Goal: Task Accomplishment & Management: Use online tool/utility

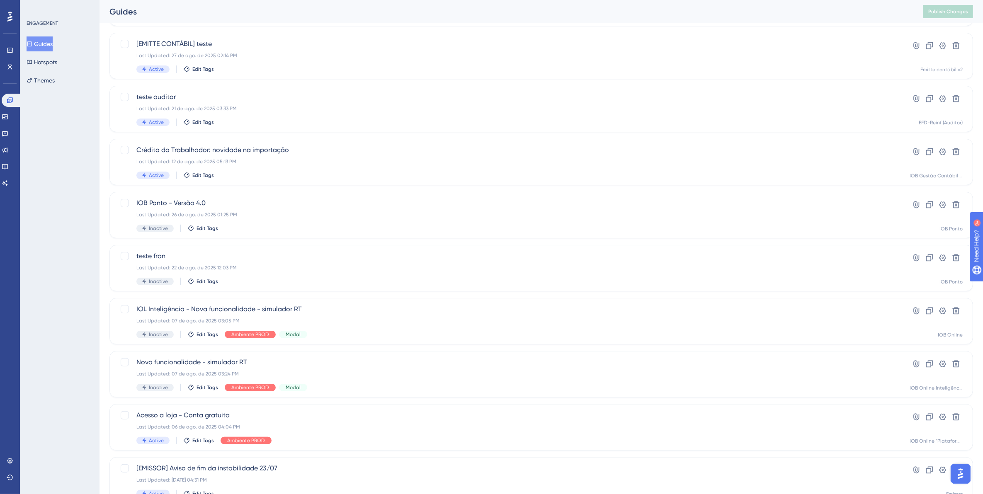
scroll to position [45, 0]
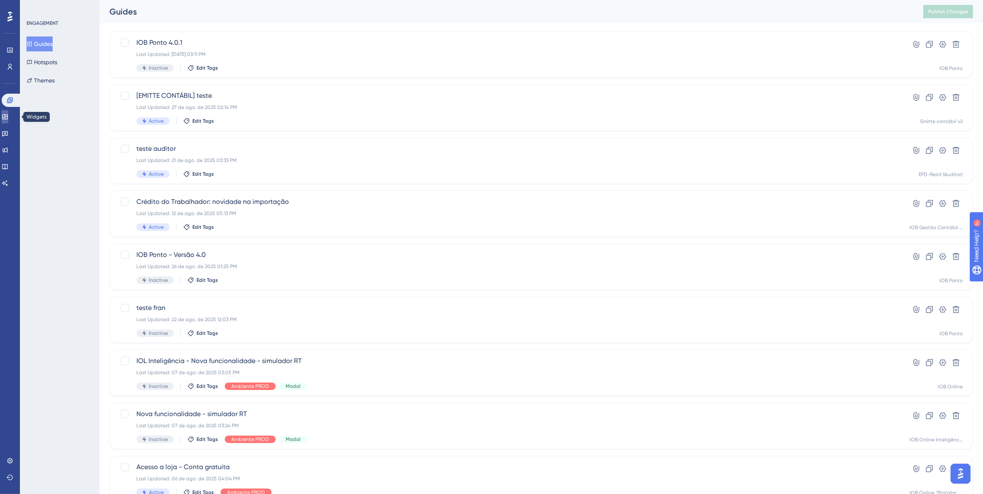
click at [7, 116] on icon at bounding box center [4, 116] width 5 height 5
click at [8, 131] on icon at bounding box center [5, 133] width 7 height 7
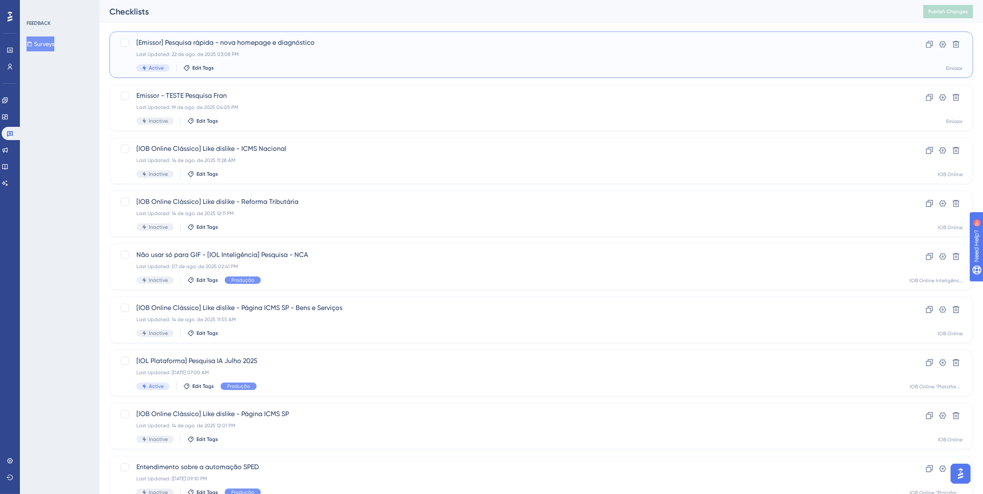
click at [276, 48] on span "[Emissor] Pesquisa rápida - nova homepage e diagnóstico" at bounding box center [507, 43] width 743 height 10
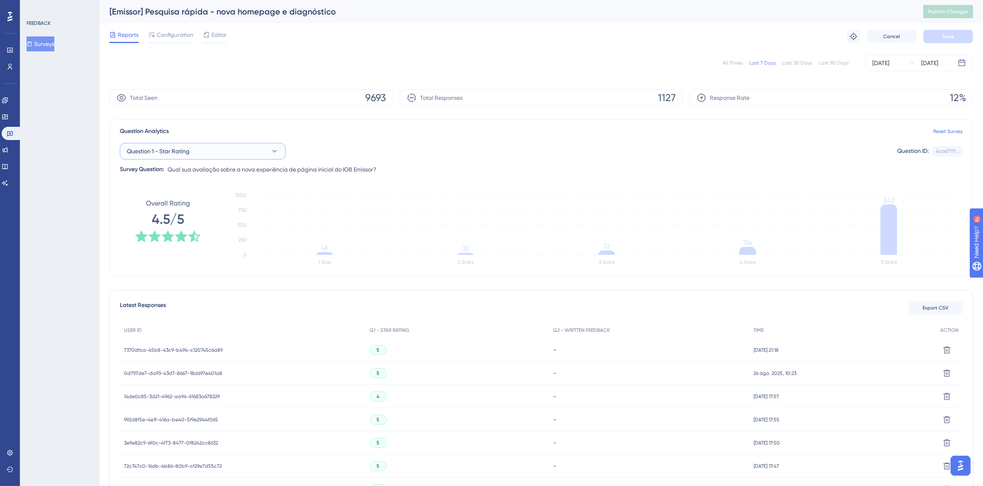
click at [253, 150] on button "Question 1 - Star Rating" at bounding box center [203, 151] width 166 height 17
click at [187, 218] on span "Question 2 - Written Feedback" at bounding box center [172, 218] width 81 height 10
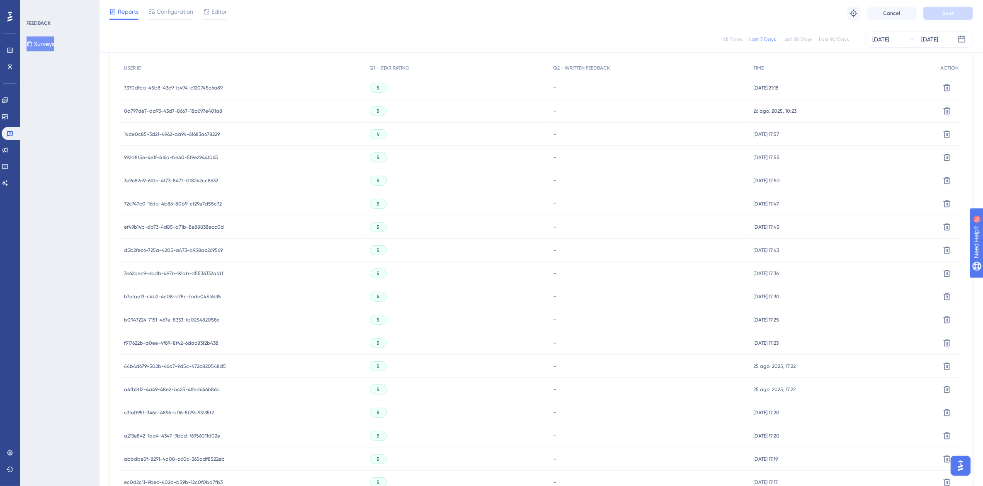
scroll to position [393, 0]
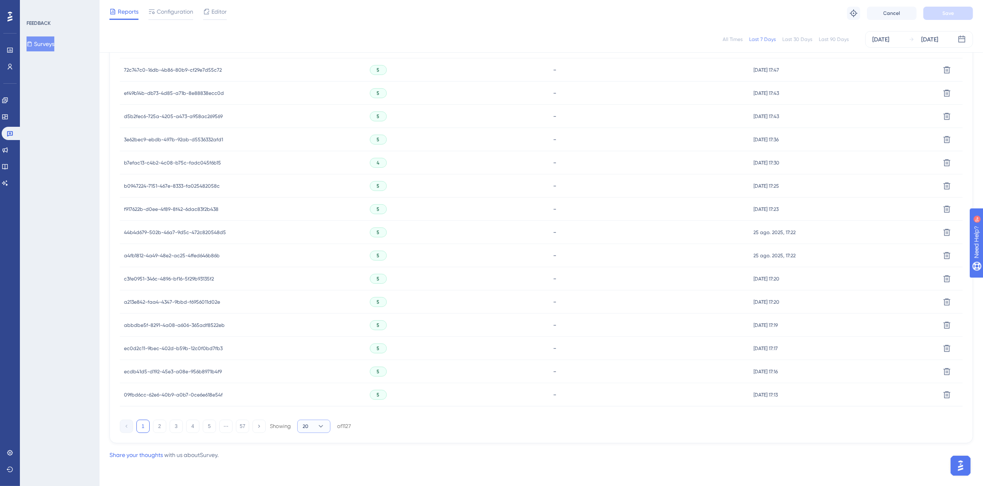
click at [318, 425] on icon at bounding box center [321, 426] width 8 height 8
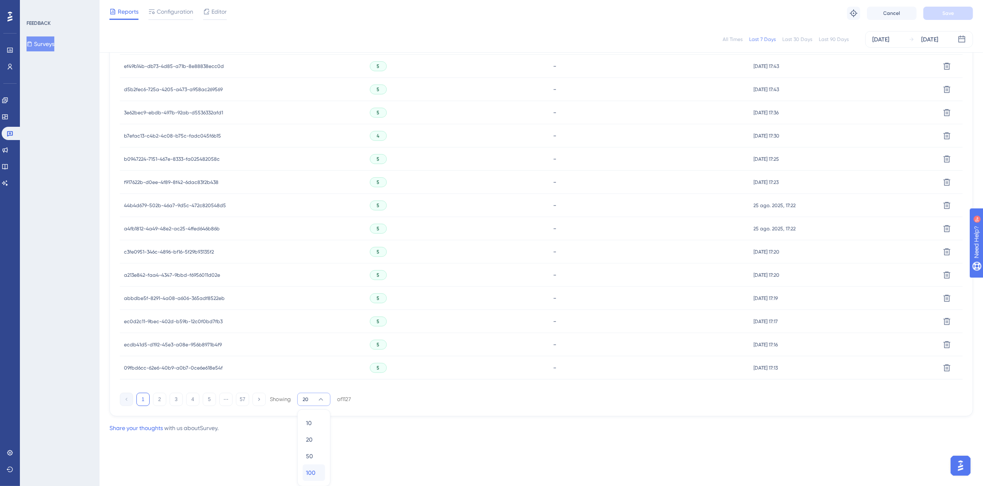
click at [314, 474] on span "100" at bounding box center [311, 473] width 10 height 10
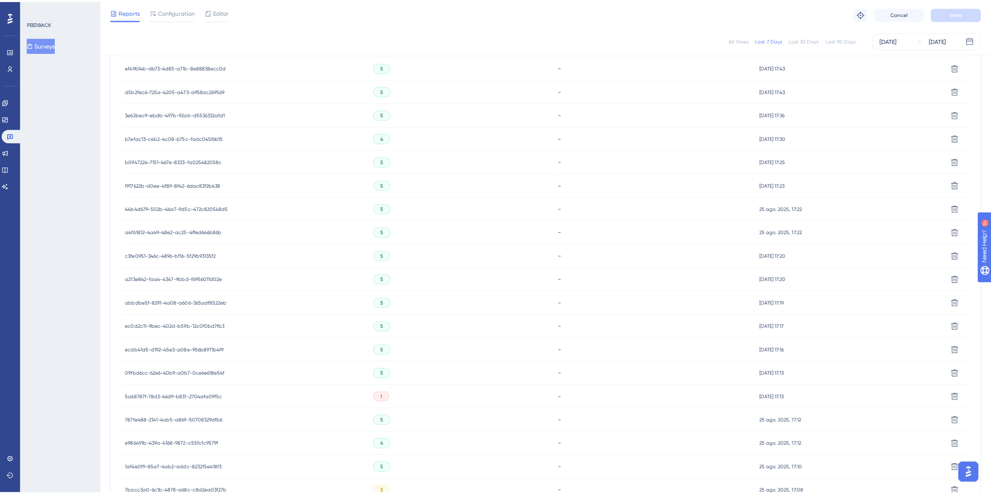
scroll to position [213, 0]
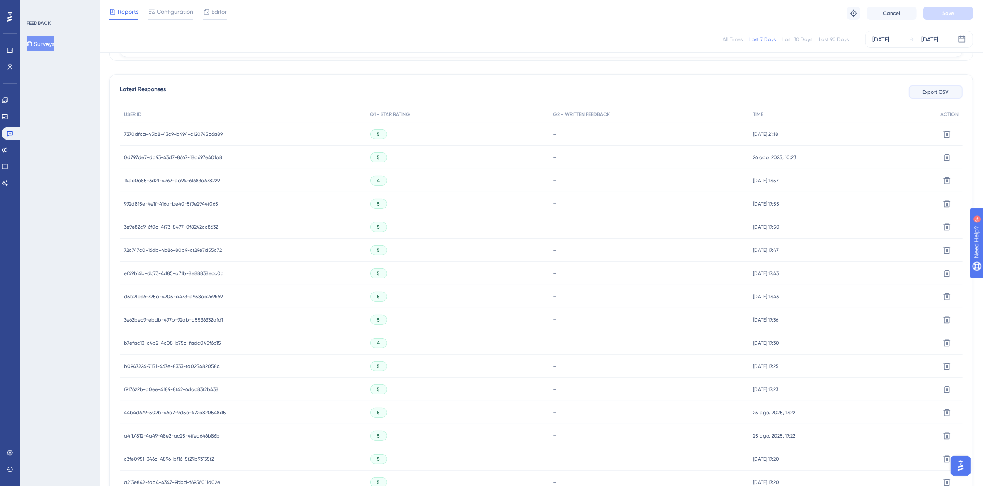
click at [940, 92] on span "Export CSV" at bounding box center [936, 92] width 26 height 7
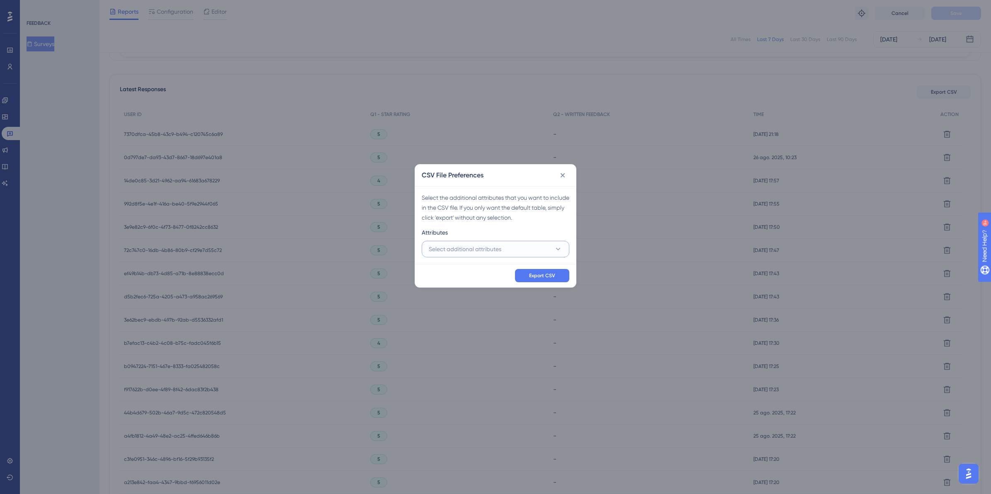
click at [501, 246] on span "Select additional attributes" at bounding box center [465, 249] width 73 height 10
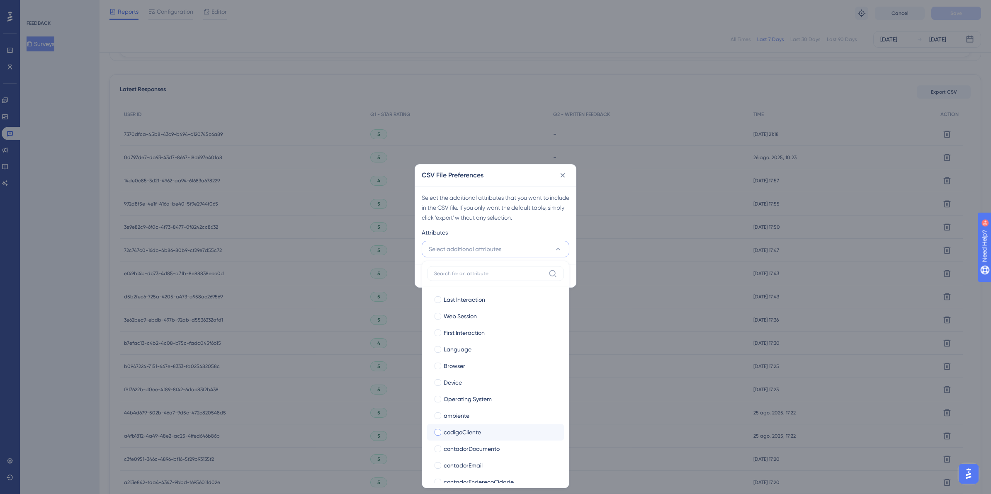
click at [440, 434] on div at bounding box center [437, 432] width 7 height 7
checkbox input "true"
drag, startPoint x: 436, startPoint y: 389, endPoint x: 487, endPoint y: 420, distance: 59.4
click at [439, 390] on div at bounding box center [437, 388] width 7 height 7
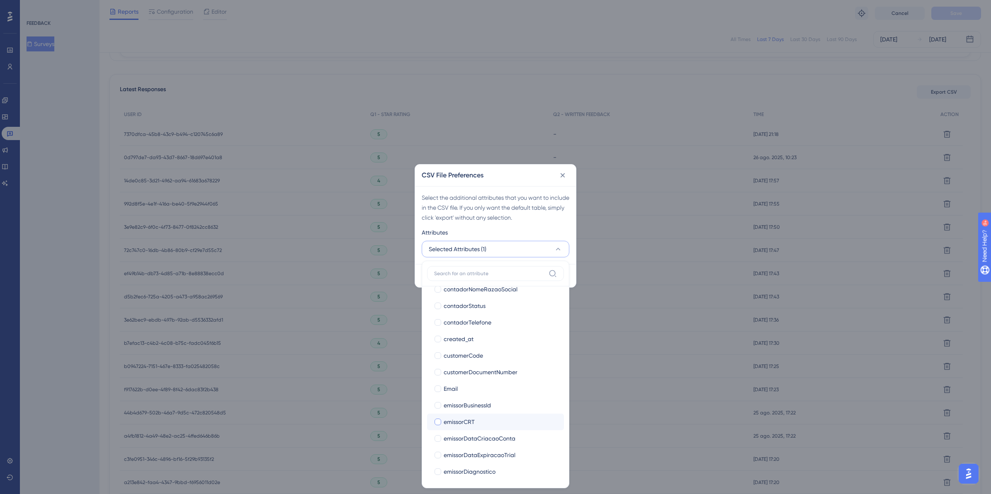
checkbox input "true"
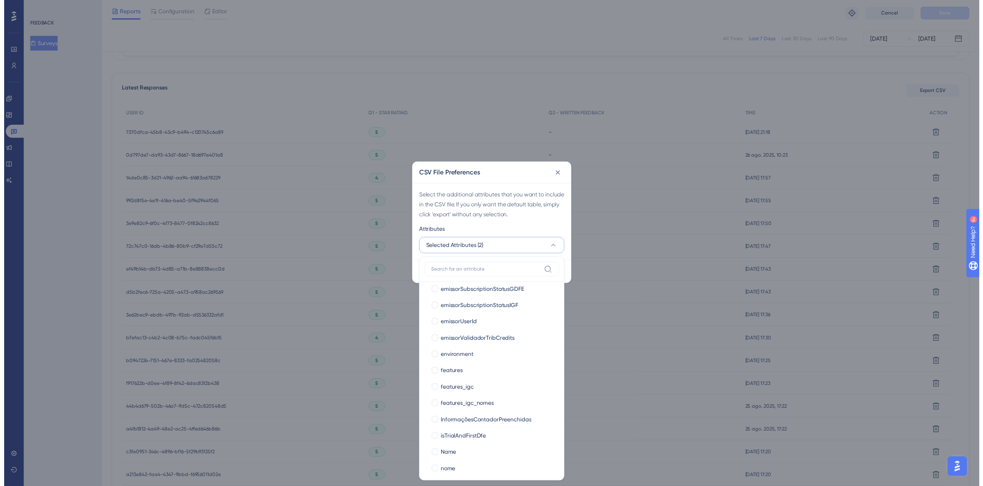
scroll to position [726, 0]
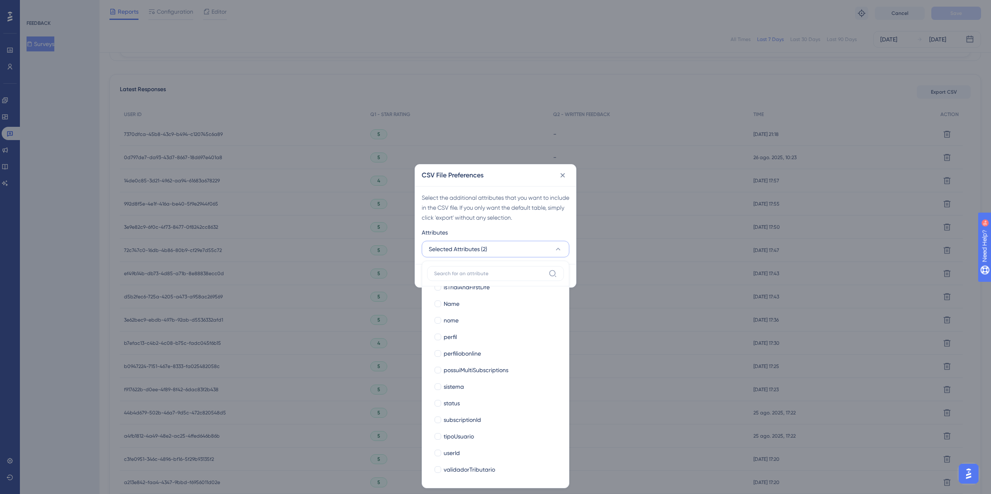
click at [564, 229] on div "Attributes" at bounding box center [496, 234] width 148 height 13
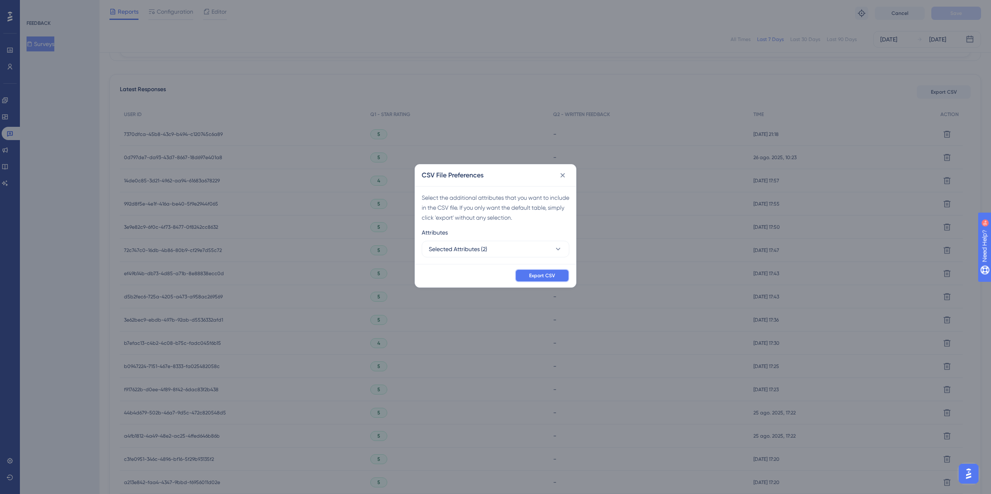
click at [530, 277] on span "Export CSV" at bounding box center [542, 275] width 26 height 7
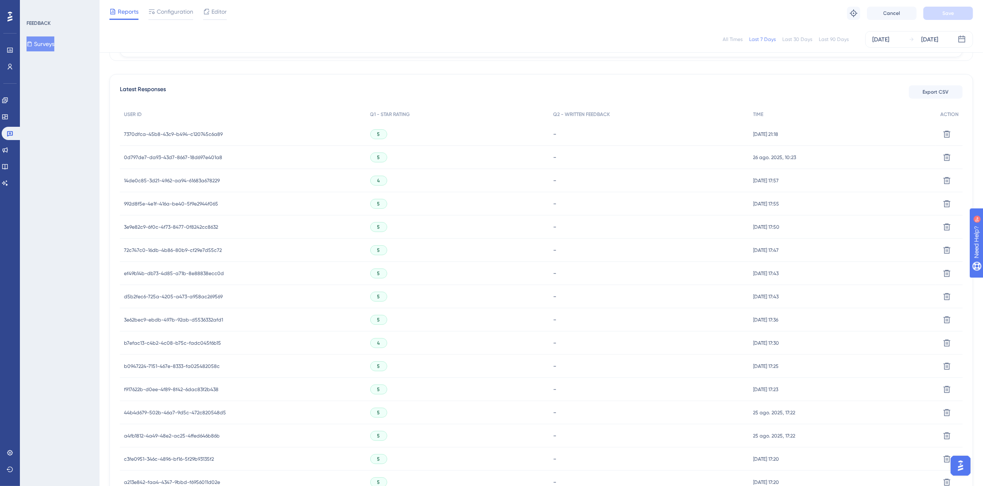
click at [651, 15] on div "Reports Configuration Editor Troubleshoot Cancel Save" at bounding box center [540, 13] width 883 height 27
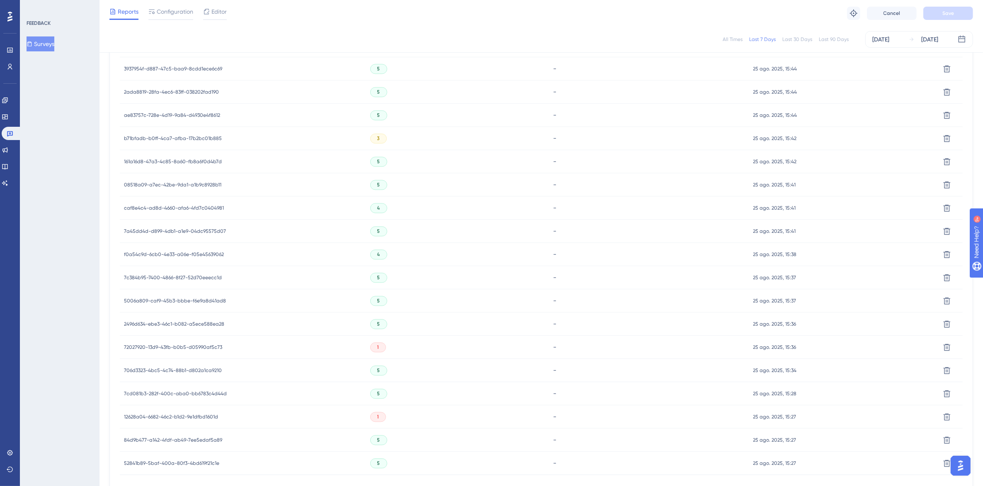
scroll to position [2250, 0]
click at [156, 426] on button "2" at bounding box center [159, 426] width 13 height 13
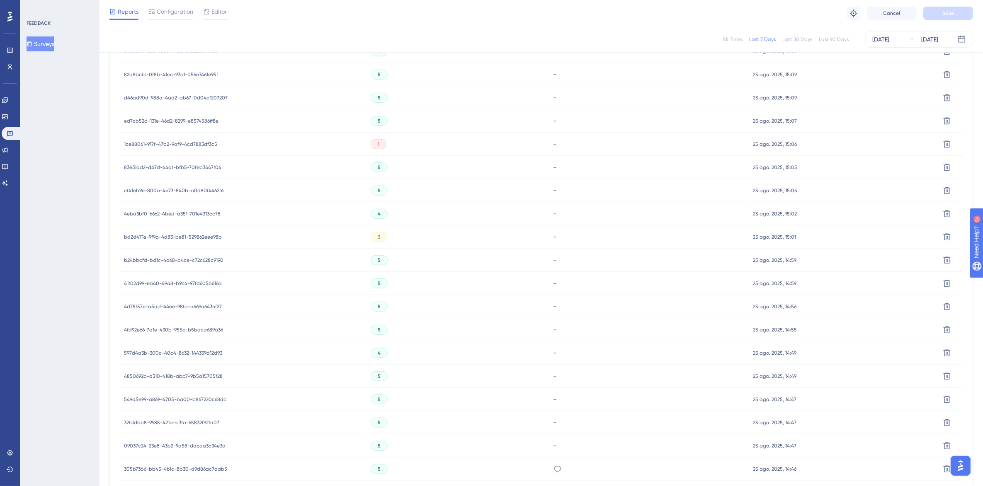
scroll to position [0, 0]
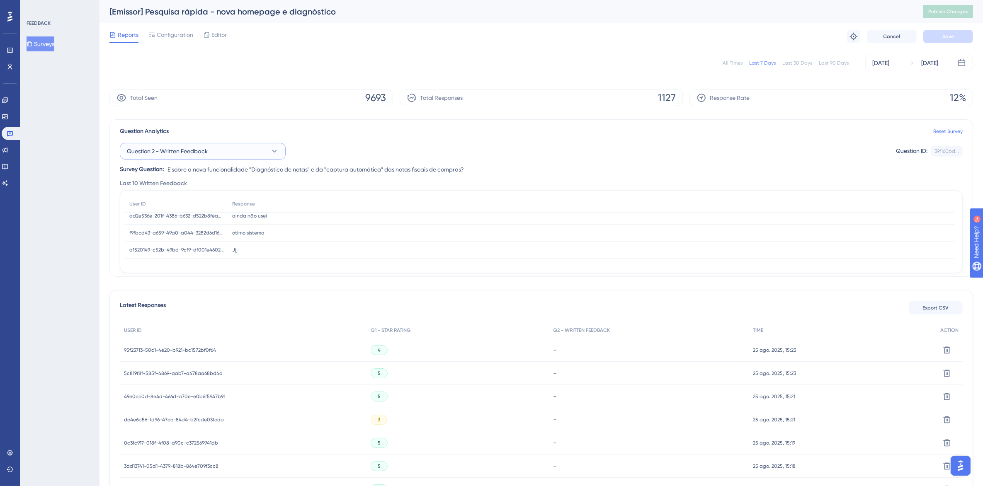
drag, startPoint x: 241, startPoint y: 148, endPoint x: 238, endPoint y: 162, distance: 14.5
click at [240, 148] on button "Question 2 - Written Feedback" at bounding box center [203, 151] width 166 height 17
click at [184, 202] on span "Question 1 - Star Rating" at bounding box center [163, 202] width 63 height 10
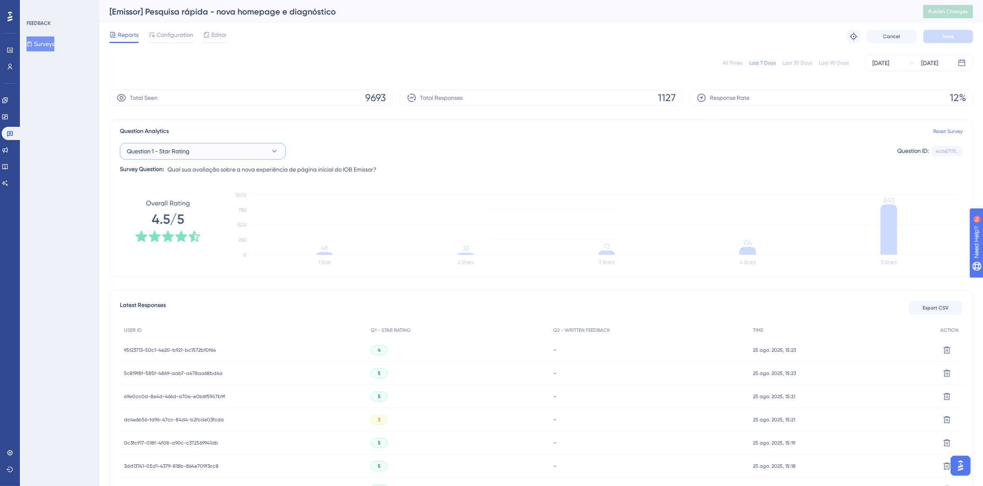
click at [250, 154] on button "Question 1 - Star Rating" at bounding box center [203, 151] width 166 height 17
click at [169, 216] on span "Question 2 - Written Feedback" at bounding box center [172, 218] width 81 height 10
click at [208, 150] on span "Question 2 - Written Feedback" at bounding box center [167, 151] width 81 height 10
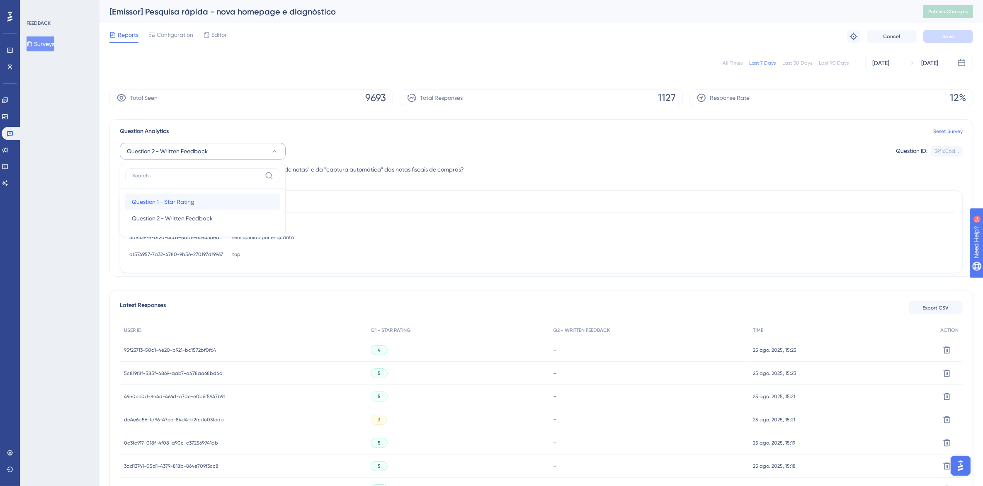
click at [175, 199] on span "Question 1 - Star Rating" at bounding box center [163, 202] width 63 height 10
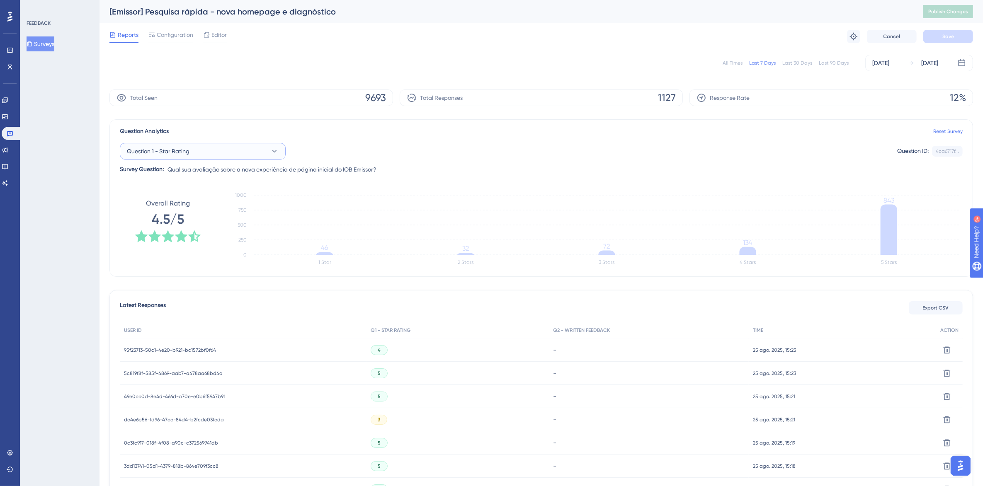
click at [209, 148] on button "Question 1 - Star Rating" at bounding box center [203, 151] width 166 height 17
click at [182, 216] on span "Question 2 - Written Feedback" at bounding box center [172, 218] width 81 height 10
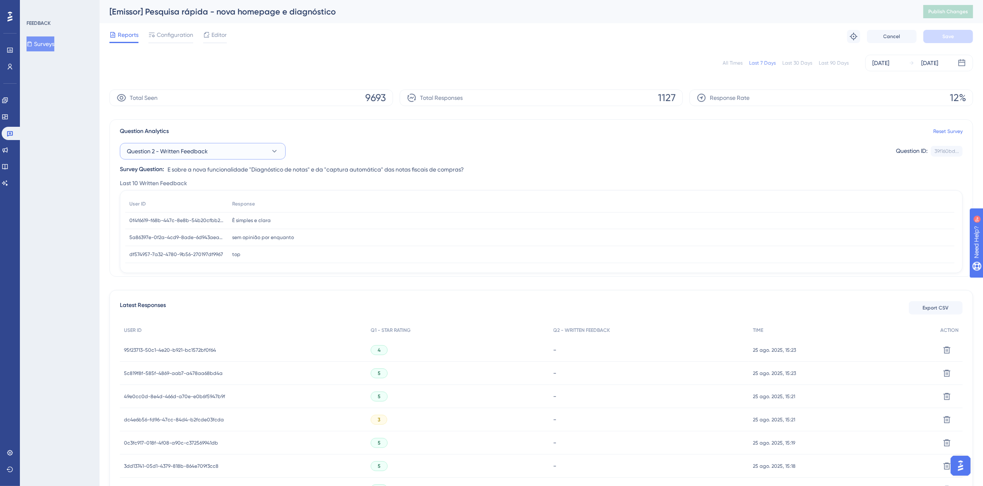
click at [264, 153] on button "Question 2 - Written Feedback" at bounding box center [203, 151] width 166 height 17
click at [185, 199] on span "Question 1 - Star Rating" at bounding box center [163, 202] width 63 height 10
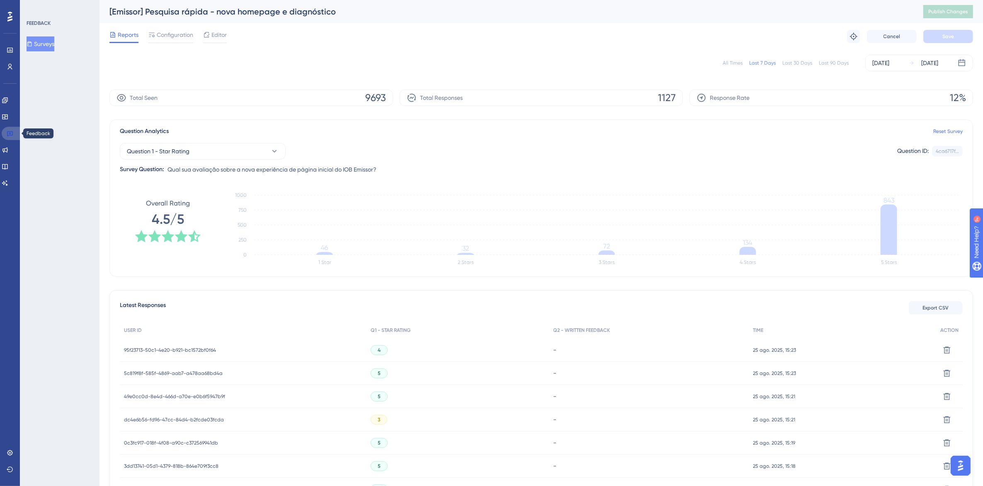
click at [10, 133] on icon at bounding box center [10, 133] width 6 height 5
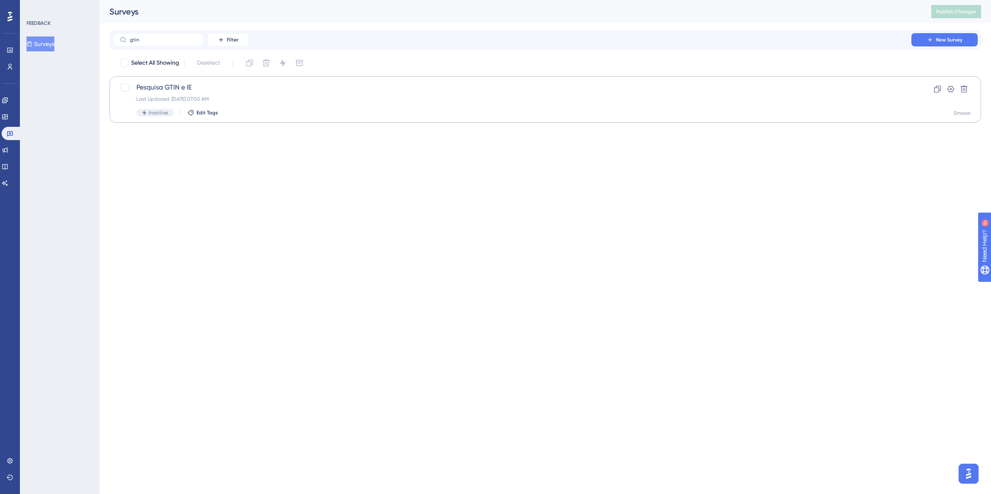
type input "gtin"
click at [163, 92] on span "Pesquisa GTIN e IE" at bounding box center [511, 87] width 751 height 10
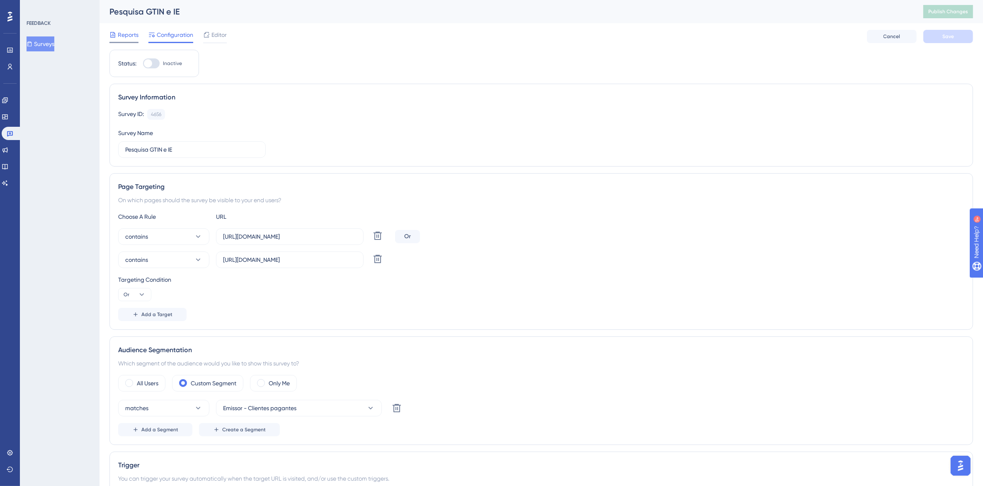
click at [121, 32] on span "Reports" at bounding box center [128, 35] width 21 height 10
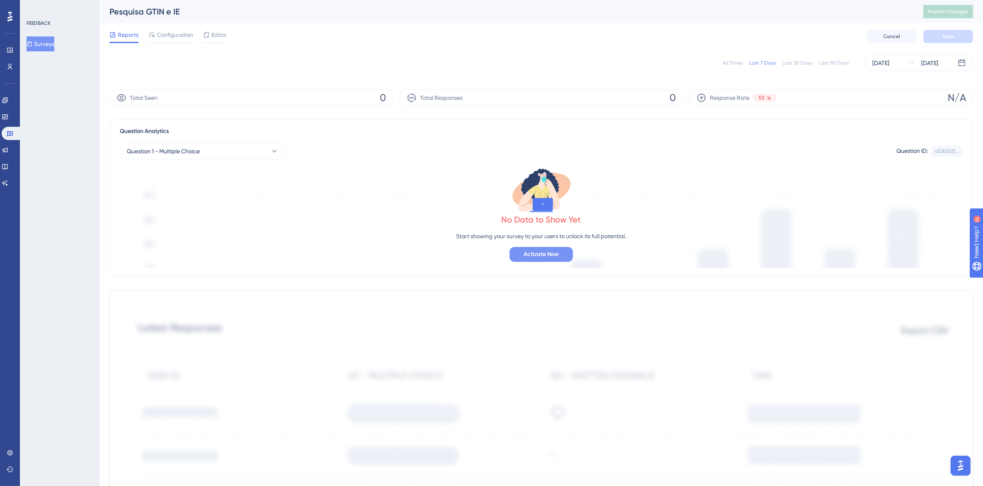
click at [548, 259] on button "Activate Now" at bounding box center [540, 254] width 63 height 15
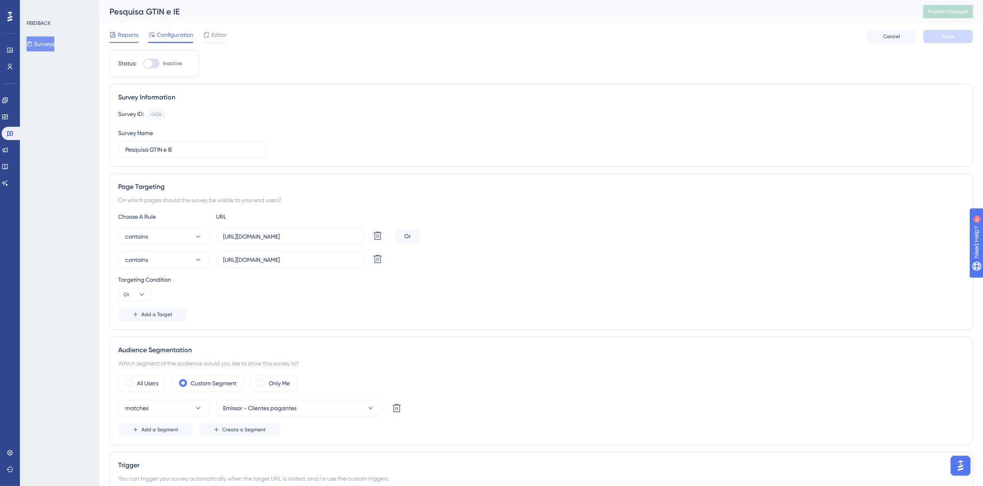
click at [126, 34] on span "Reports" at bounding box center [128, 35] width 21 height 10
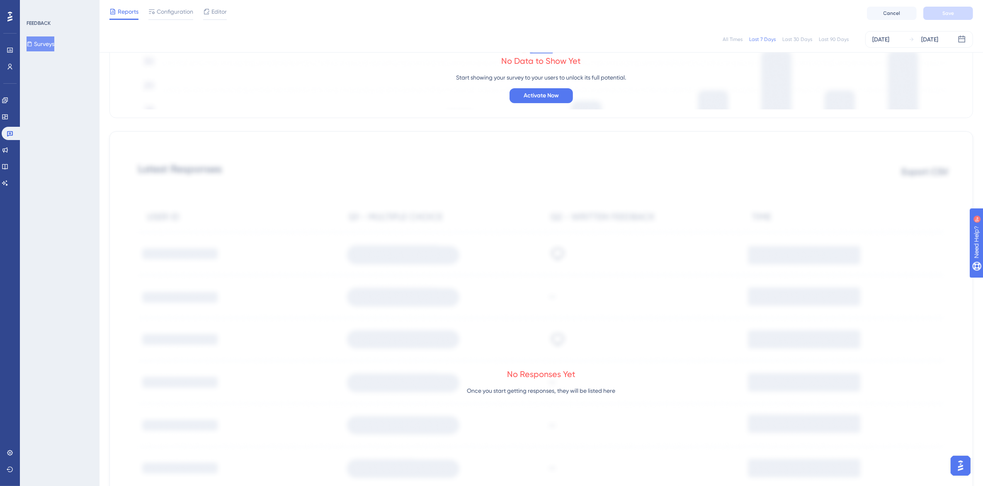
scroll to position [52, 0]
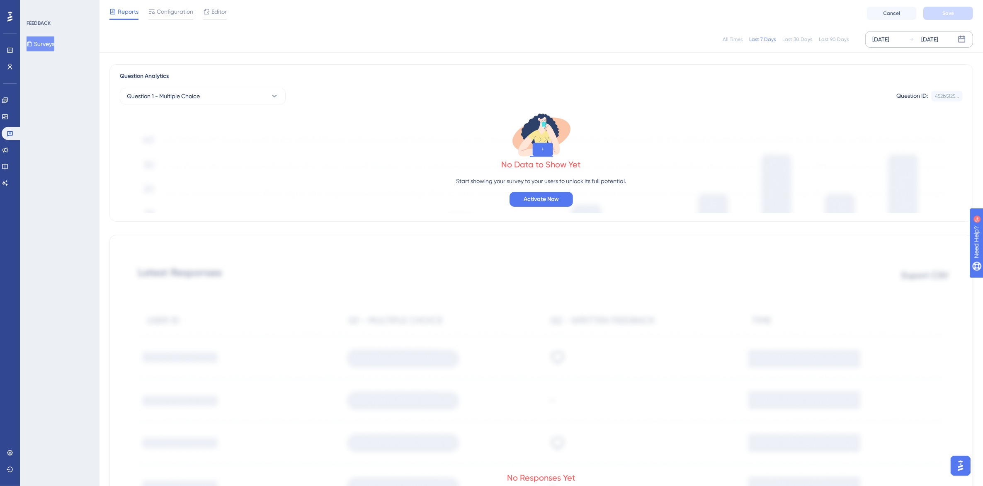
click at [885, 35] on div "[DATE]" at bounding box center [880, 39] width 17 height 10
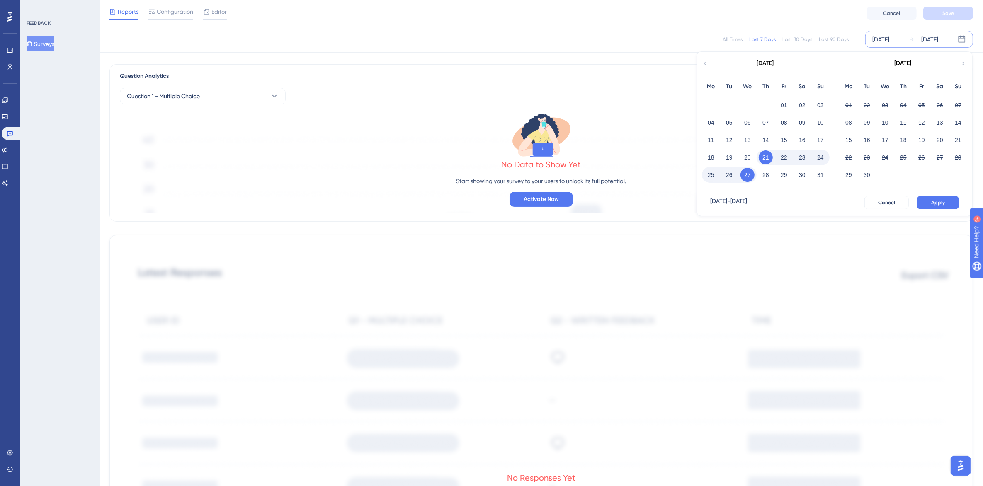
click at [703, 60] on icon at bounding box center [705, 63] width 6 height 7
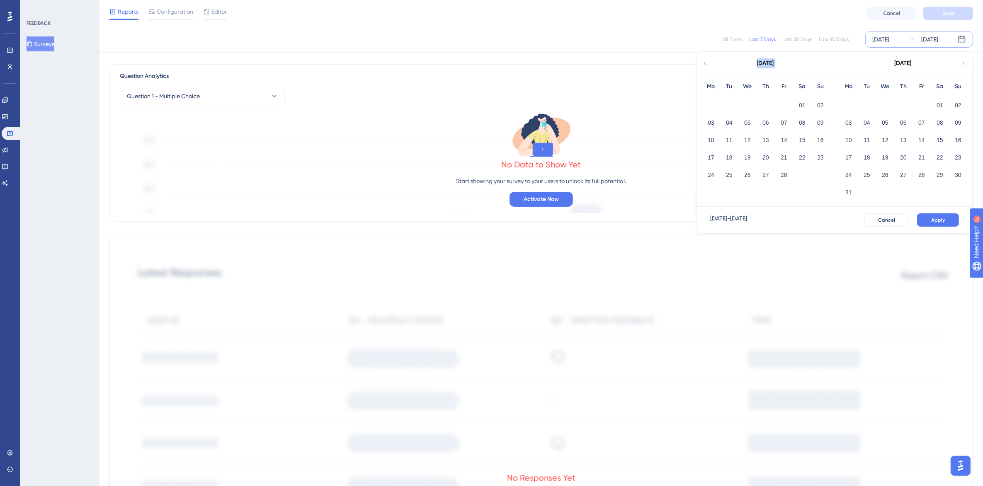
click at [703, 60] on icon at bounding box center [705, 63] width 6 height 7
click at [966, 62] on div "[DATE]" at bounding box center [902, 63] width 137 height 23
click at [965, 61] on icon at bounding box center [963, 63] width 6 height 7
click at [819, 100] on button "01" at bounding box center [820, 105] width 14 height 14
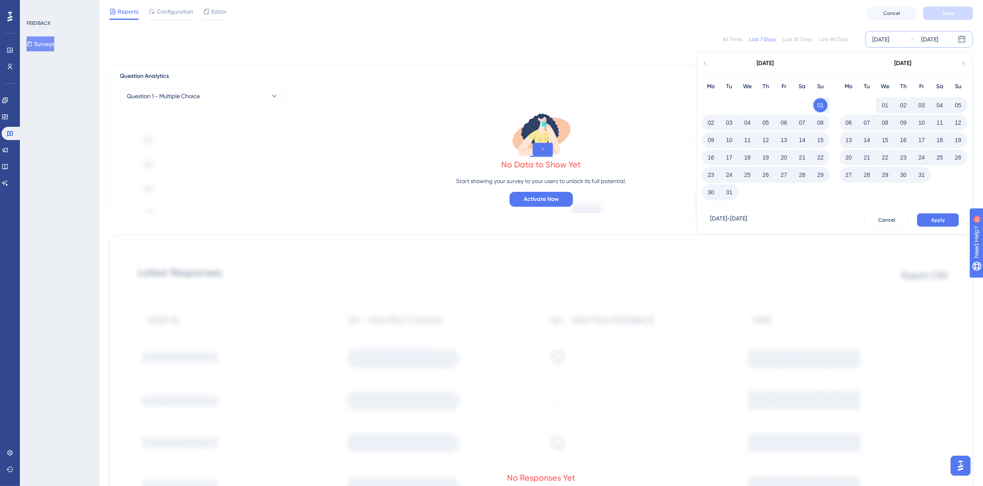
click at [885, 102] on button "01" at bounding box center [885, 105] width 14 height 14
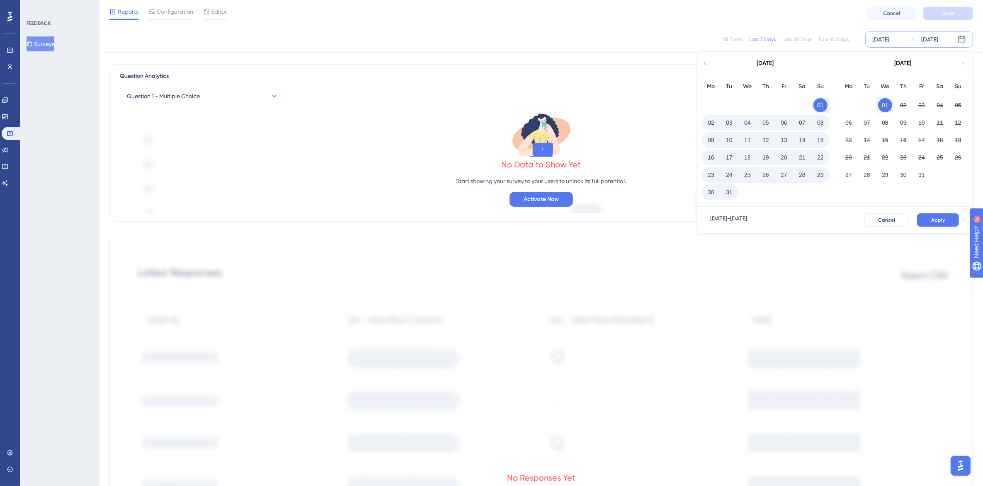
click at [820, 102] on button "01" at bounding box center [820, 105] width 14 height 14
click at [883, 97] on div "01" at bounding box center [885, 105] width 18 height 16
click at [883, 107] on button "01" at bounding box center [885, 105] width 14 height 14
click at [825, 103] on button "01" at bounding box center [820, 105] width 14 height 14
click at [883, 102] on button "01" at bounding box center [885, 105] width 14 height 14
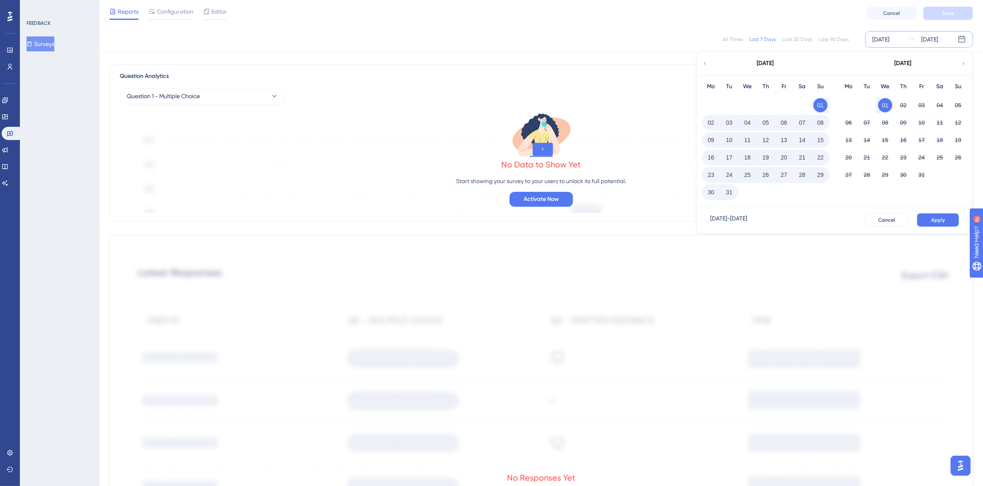
click at [886, 41] on div "[DATE]" at bounding box center [880, 39] width 17 height 10
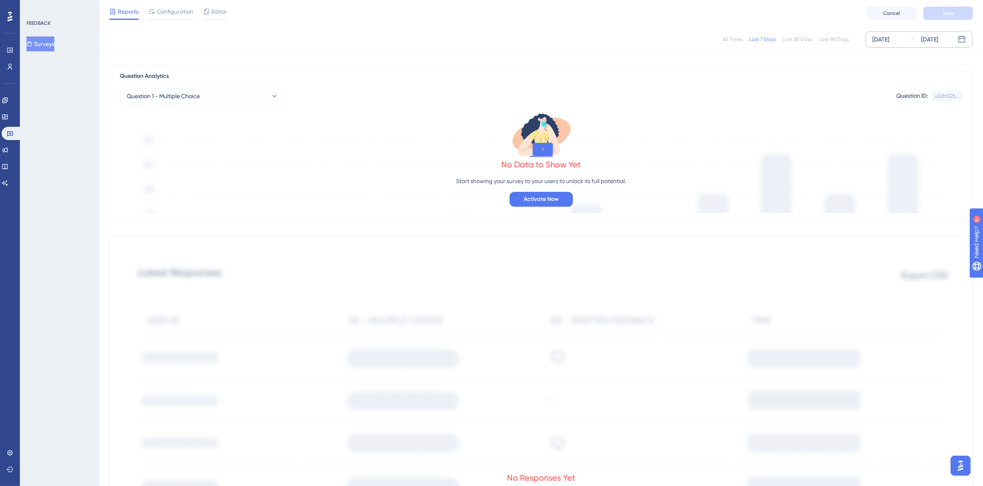
click at [883, 35] on div "[DATE]" at bounding box center [880, 39] width 17 height 10
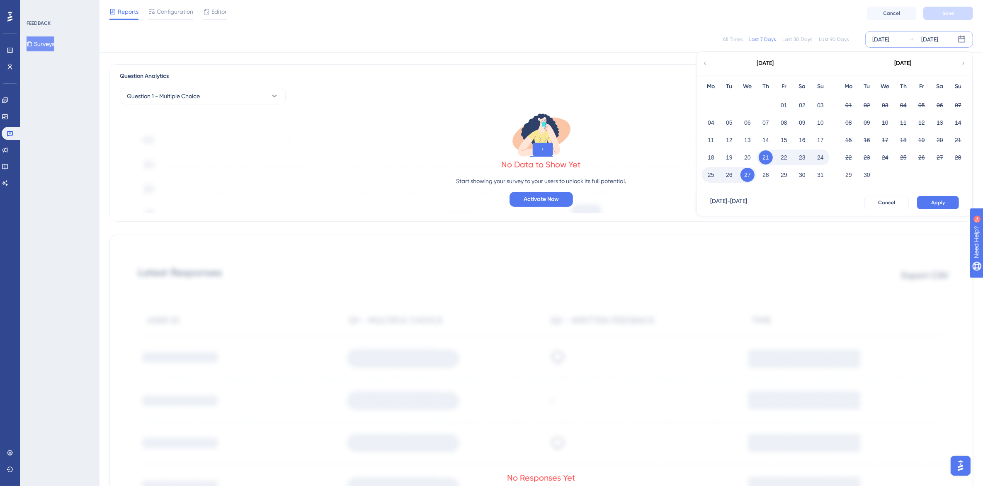
click at [704, 64] on icon at bounding box center [705, 63] width 6 height 7
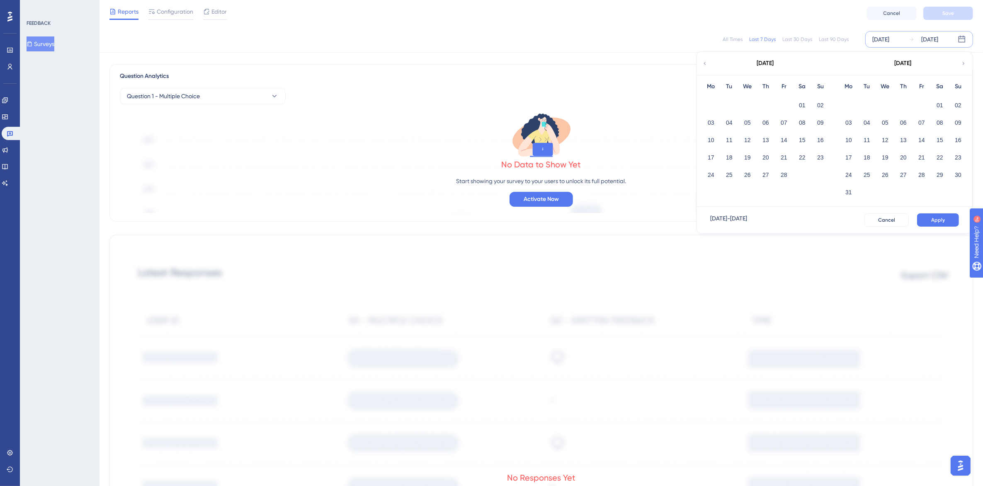
click at [704, 64] on icon at bounding box center [705, 63] width 6 height 7
click at [884, 106] on button "01" at bounding box center [885, 105] width 14 height 14
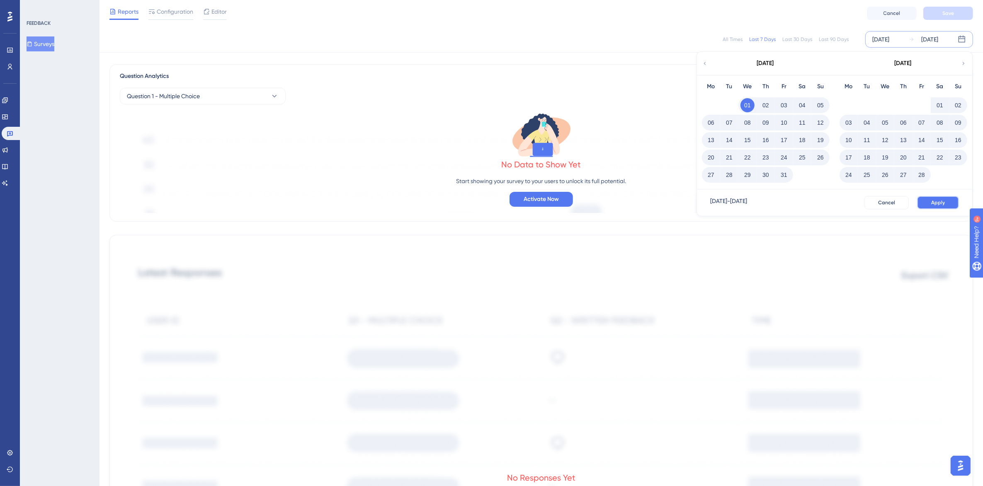
click at [937, 203] on span "Apply" at bounding box center [938, 202] width 14 height 7
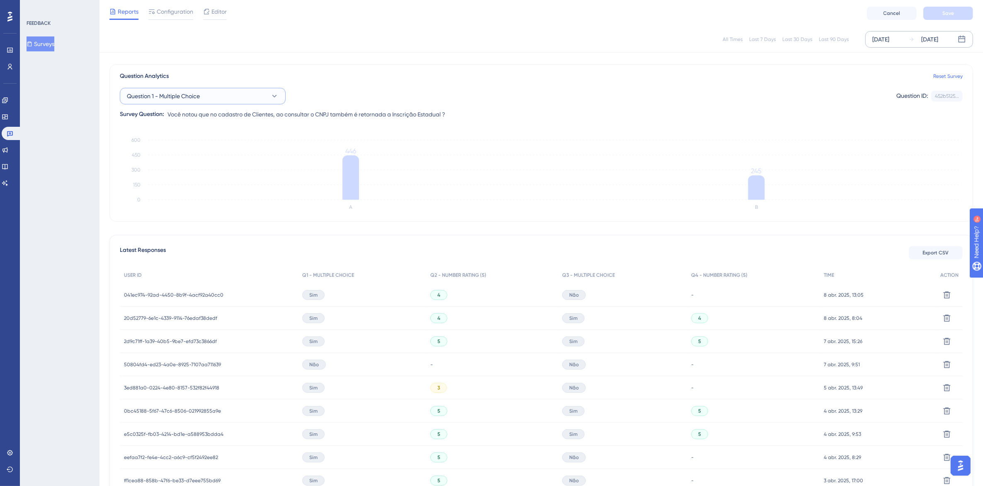
click at [217, 96] on button "Question 1 - Multiple Choice" at bounding box center [203, 96] width 166 height 17
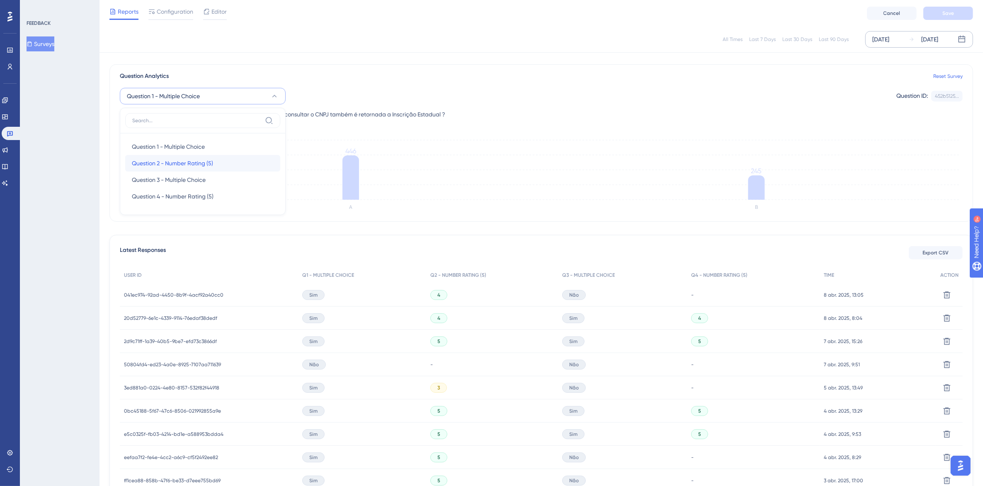
click at [196, 162] on span "Question 2 - Number Rating (5)" at bounding box center [172, 163] width 81 height 10
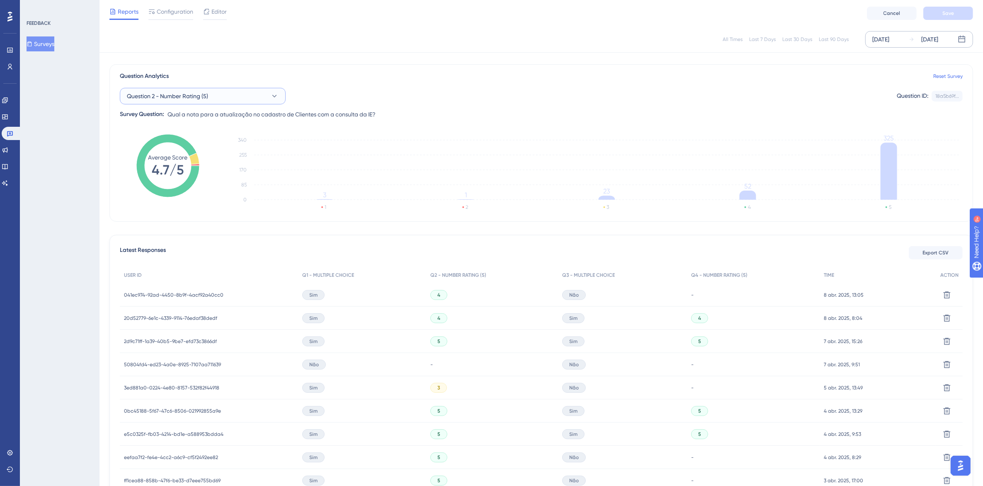
click at [216, 91] on button "Question 2 - Number Rating (5)" at bounding box center [203, 96] width 166 height 17
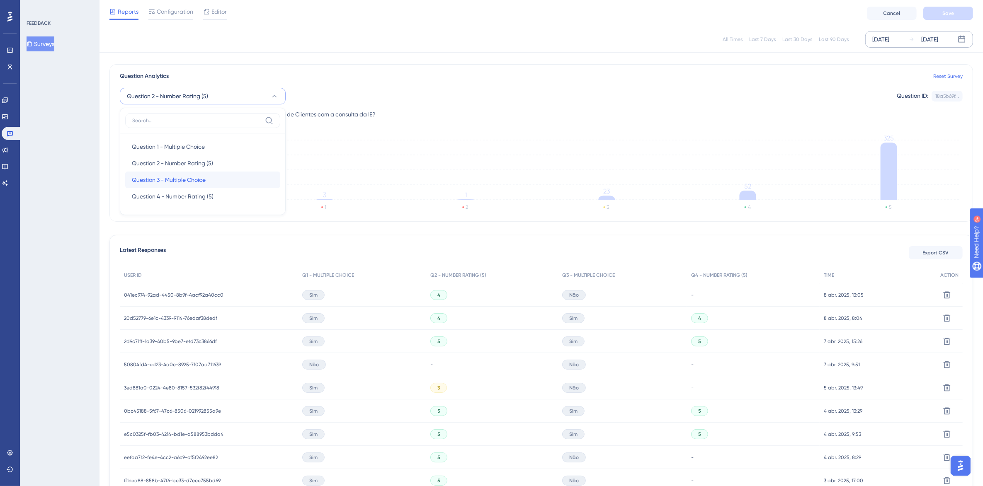
click at [195, 182] on span "Question 3 - Multiple Choice" at bounding box center [169, 180] width 74 height 10
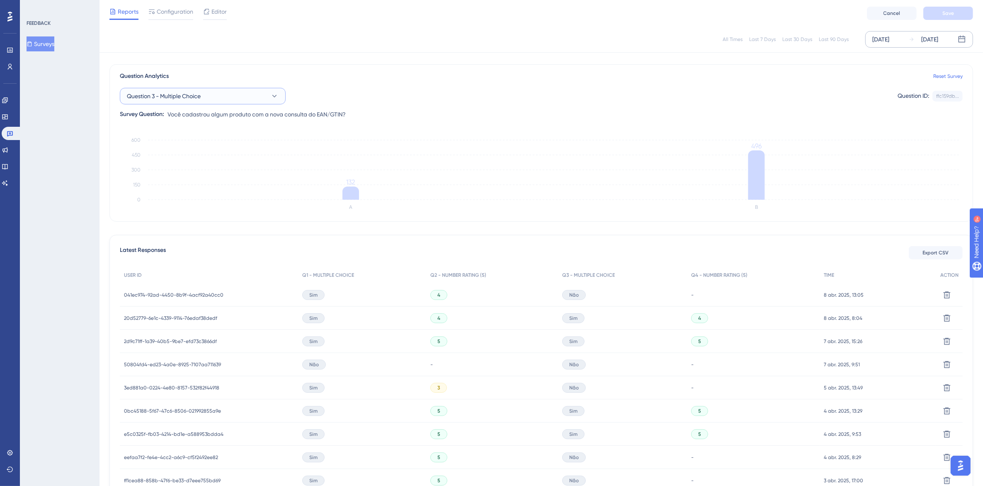
click at [251, 101] on button "Question 3 - Multiple Choice" at bounding box center [203, 96] width 166 height 17
click at [200, 192] on span "Question 4 - Number Rating (5)" at bounding box center [173, 197] width 82 height 10
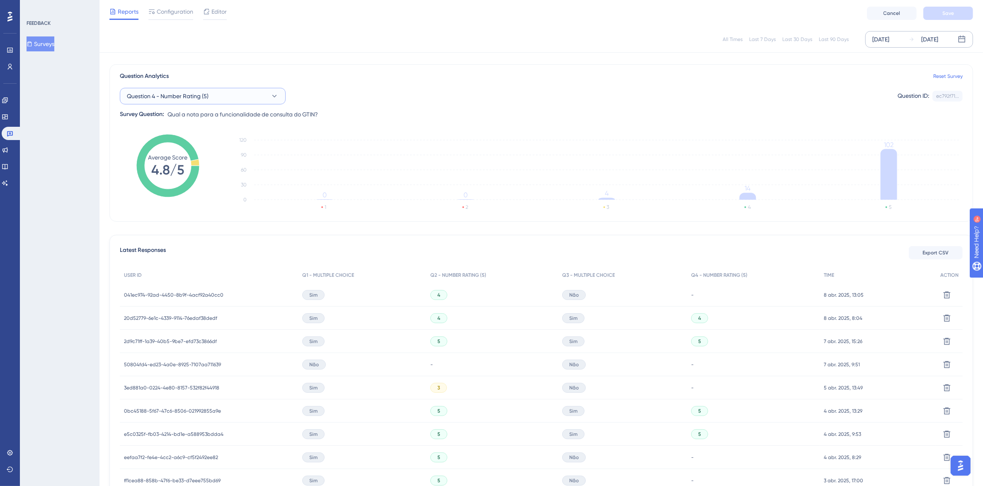
click at [267, 99] on button "Question 4 - Number Rating (5)" at bounding box center [203, 96] width 166 height 17
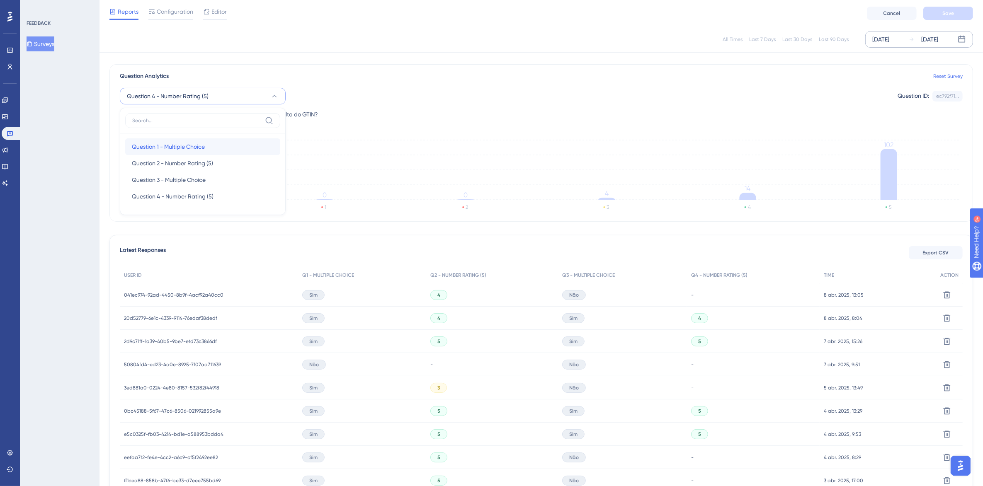
click at [193, 148] on span "Question 1 - Multiple Choice" at bounding box center [168, 147] width 73 height 10
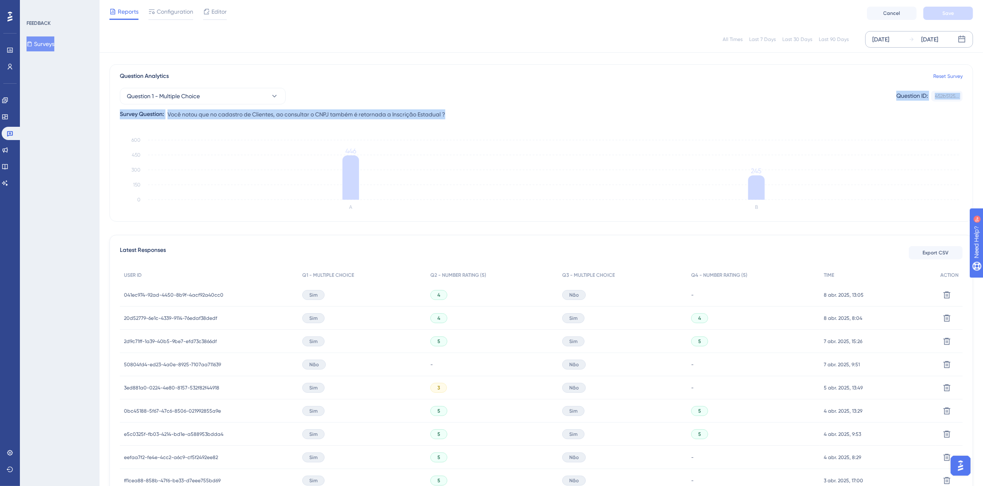
drag, startPoint x: 443, startPoint y: 117, endPoint x: 454, endPoint y: 119, distance: 11.3
click at [454, 119] on div "Question 1 - Multiple Choice Question ID: 452b5125... Copy Survey Question: Voc…" at bounding box center [541, 100] width 843 height 38
copy div "Question ID: 452b5125... Copy Survey Question: Você notou que no cadastro de Cl…"
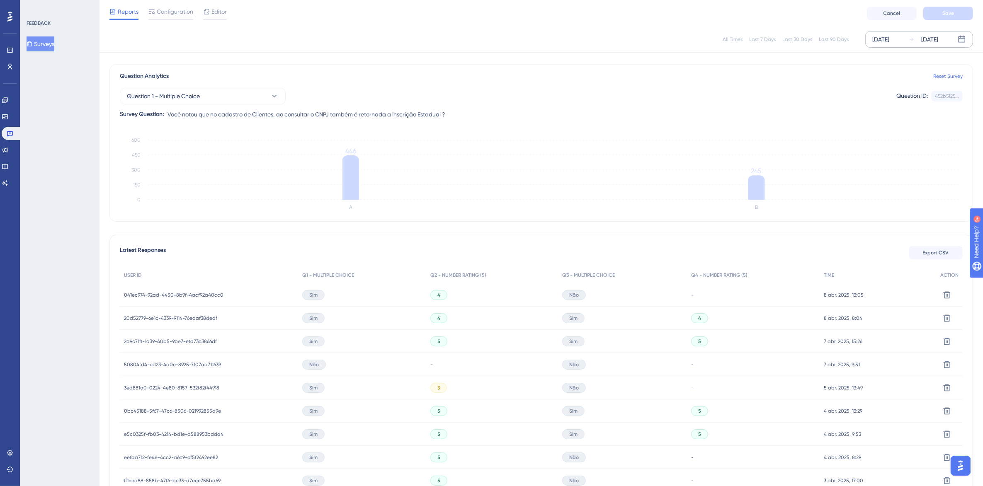
click at [169, 218] on div "Question Analytics Reset Survey Question 1 - Multiple Choice Question ID: 452b5…" at bounding box center [540, 143] width 863 height 158
click at [220, 98] on button "Question 1 - Multiple Choice" at bounding box center [203, 96] width 166 height 17
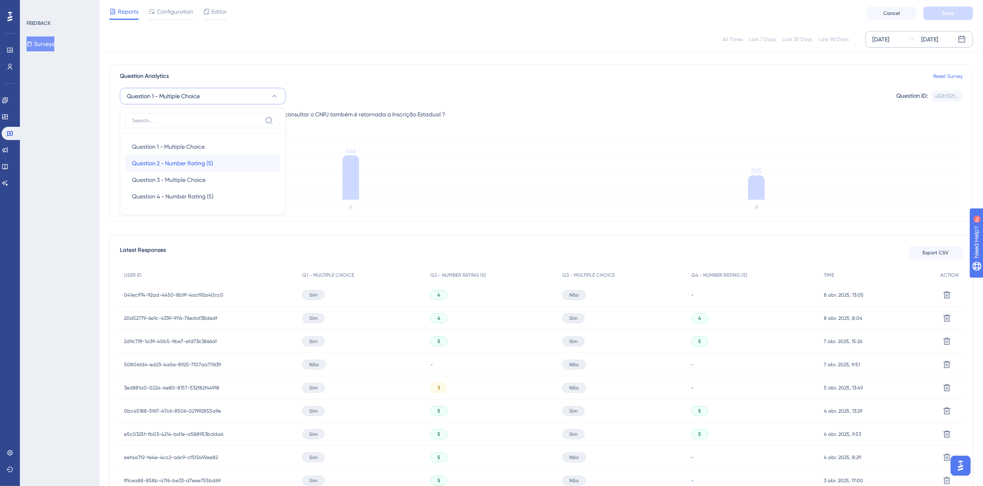
click at [204, 164] on span "Question 2 - Number Rating (5)" at bounding box center [172, 163] width 81 height 10
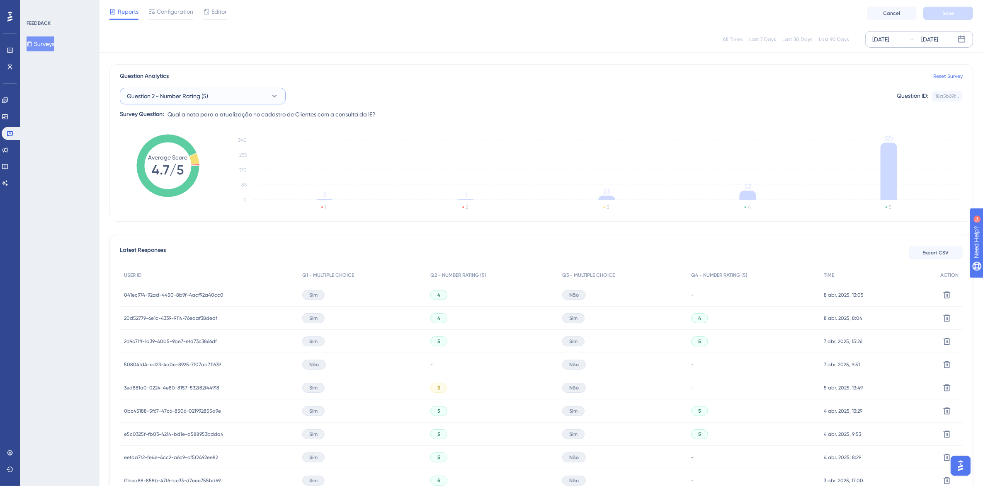
click at [219, 97] on button "Question 2 - Number Rating (5)" at bounding box center [203, 96] width 166 height 17
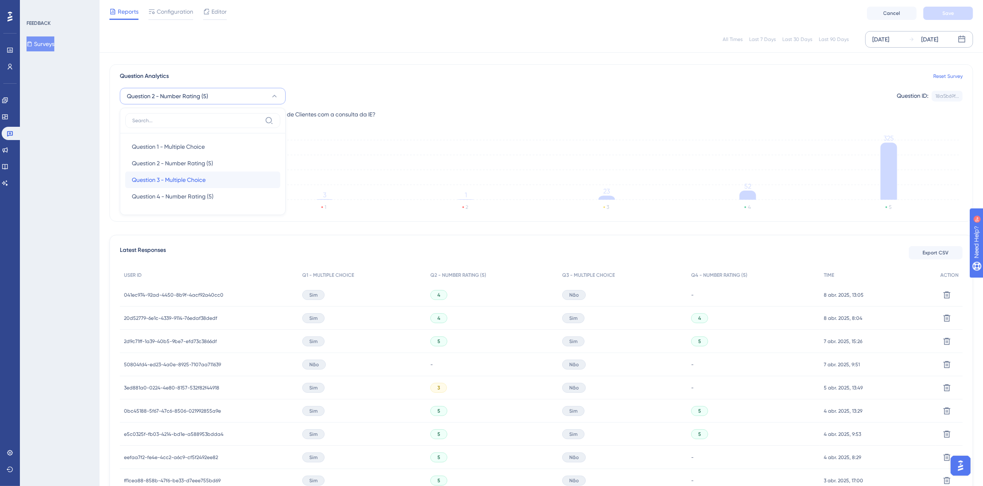
click at [197, 181] on span "Question 3 - Multiple Choice" at bounding box center [169, 180] width 74 height 10
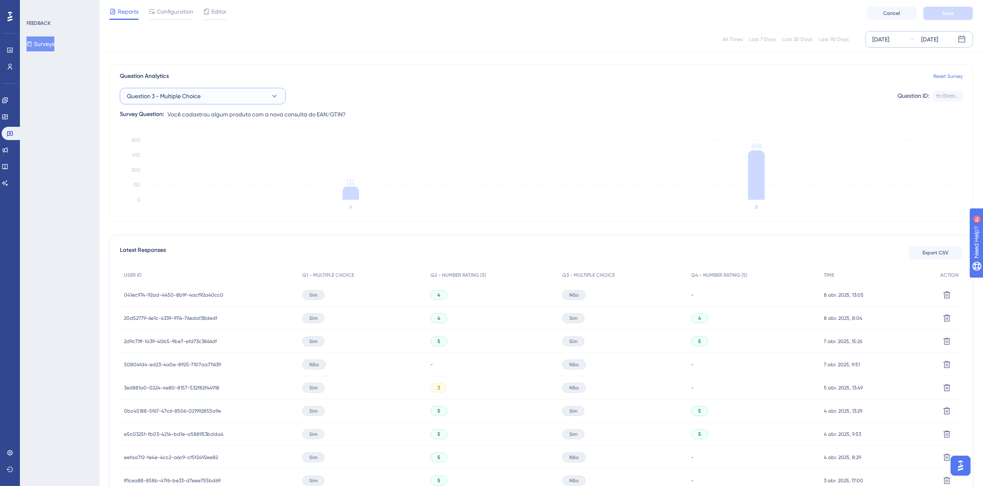
click at [216, 95] on button "Question 3 - Multiple Choice" at bounding box center [203, 96] width 166 height 17
click at [199, 199] on span "Question 4 - Number Rating (5)" at bounding box center [173, 197] width 82 height 10
